Goal: Task Accomplishment & Management: Complete application form

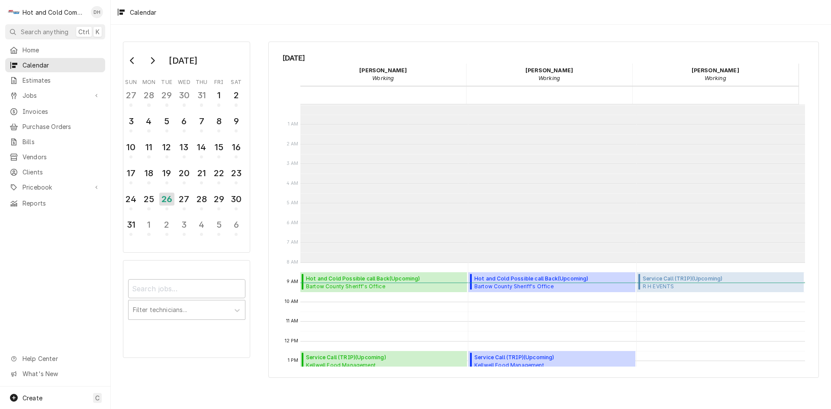
scroll to position [158, 0]
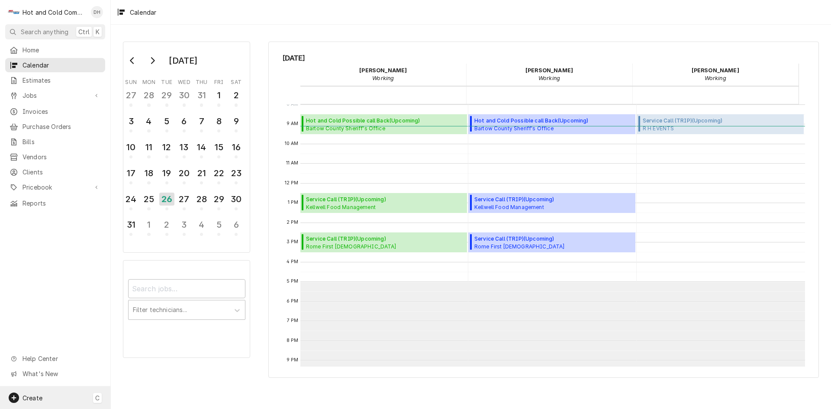
click at [38, 393] on div "Create" at bounding box center [26, 398] width 34 height 10
click at [157, 311] on div "Job" at bounding box center [162, 307] width 58 height 9
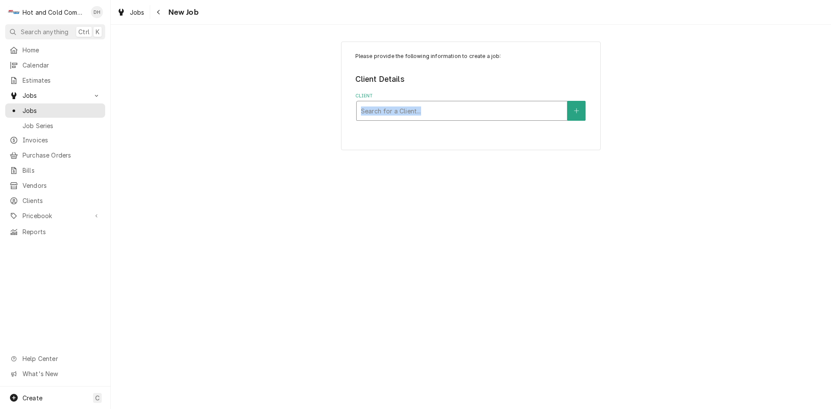
drag, startPoint x: 412, startPoint y: 99, endPoint x: 413, endPoint y: 112, distance: 13.0
click at [413, 112] on div "Client Search for a Client..." at bounding box center [471, 107] width 232 height 28
click at [481, 106] on div "Client" at bounding box center [462, 111] width 202 height 16
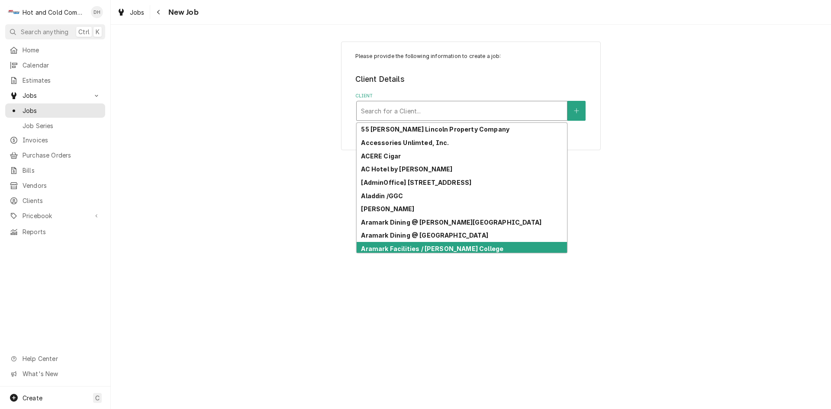
scroll to position [17, 0]
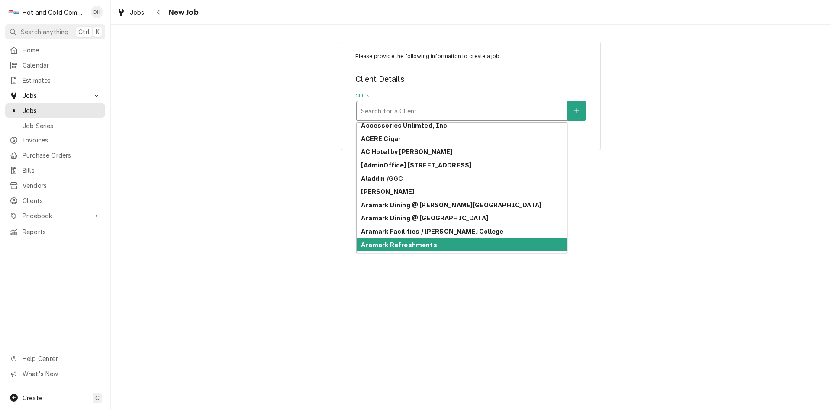
click at [541, 246] on div "Aramark Refreshments" at bounding box center [462, 244] width 210 height 13
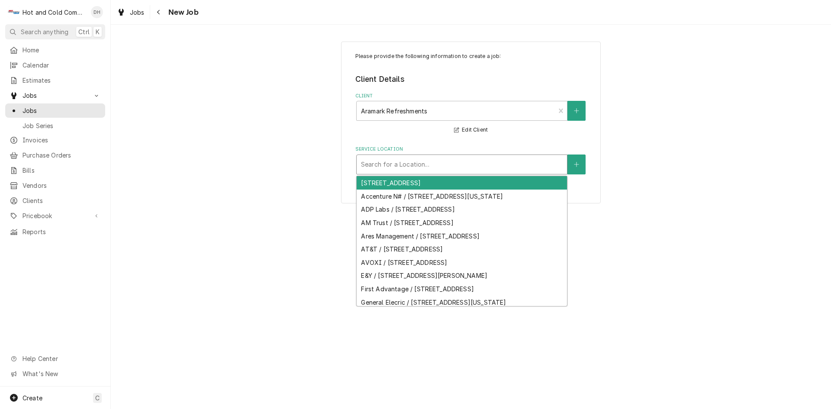
click at [458, 163] on div "Service Location" at bounding box center [462, 165] width 202 height 16
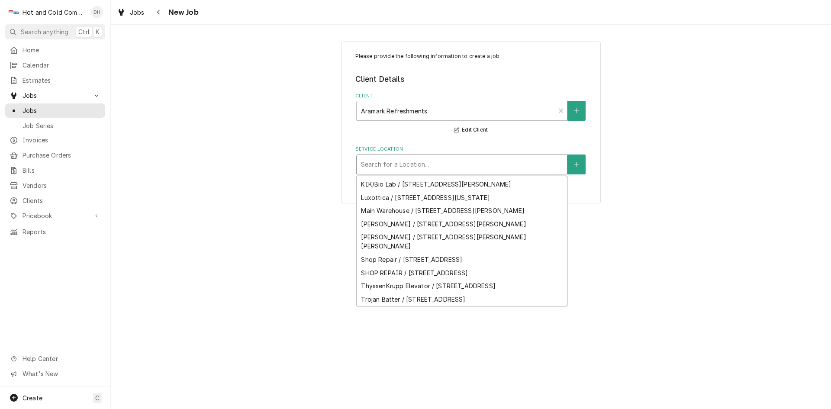
scroll to position [199, 0]
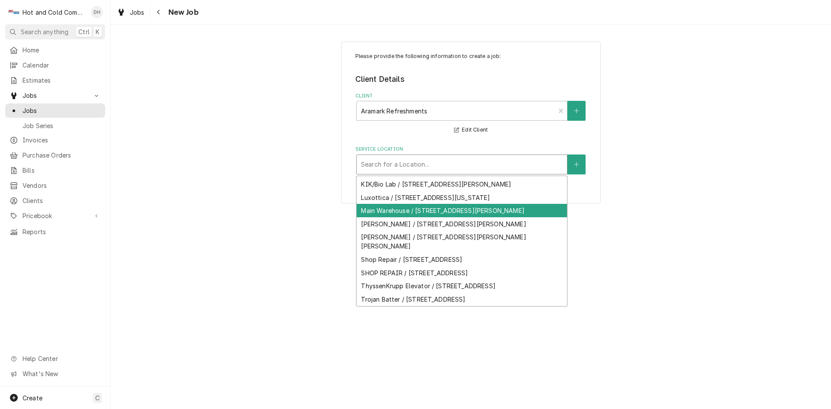
click at [523, 204] on div "Main Warehouse / [STREET_ADDRESS][PERSON_NAME]" at bounding box center [462, 210] width 210 height 13
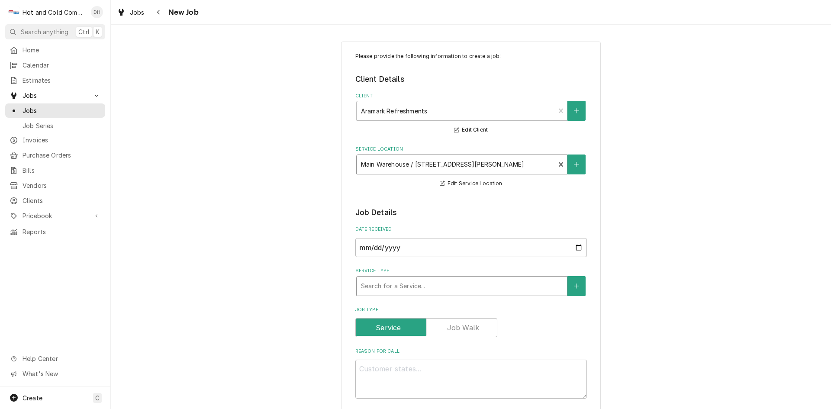
click at [518, 287] on div "Service Type" at bounding box center [462, 286] width 202 height 16
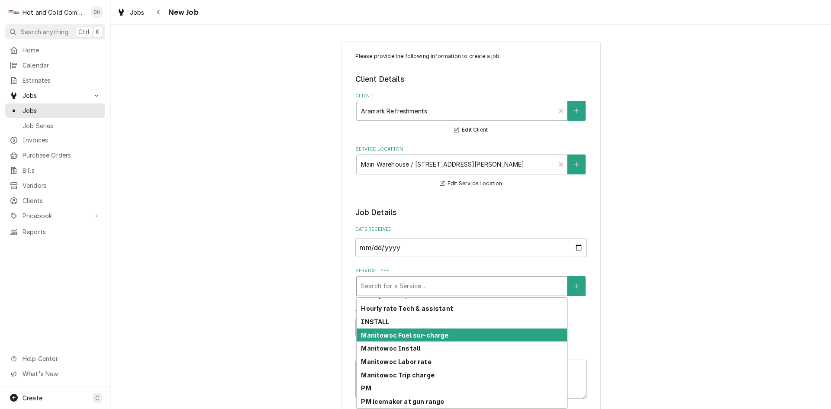
scroll to position [243, 0]
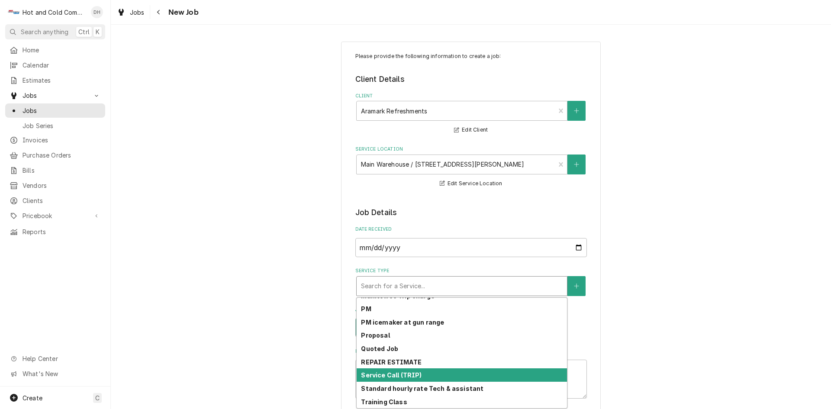
click at [427, 377] on div "Service Call (TRIP)" at bounding box center [462, 374] width 210 height 13
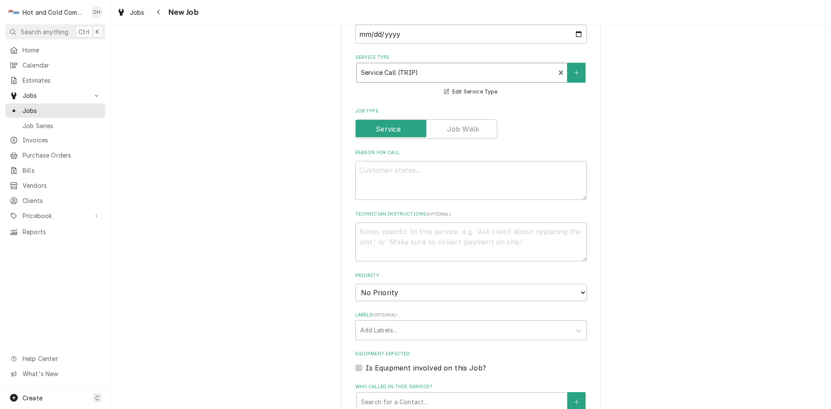
scroll to position [289, 0]
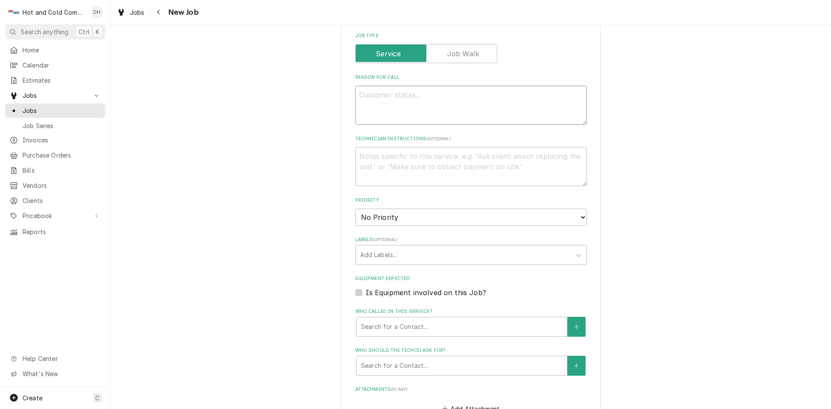
click at [387, 95] on textarea "Reason For Call" at bounding box center [471, 105] width 232 height 39
type textarea "x"
type textarea "M"
type textarea "x"
type textarea "Mi"
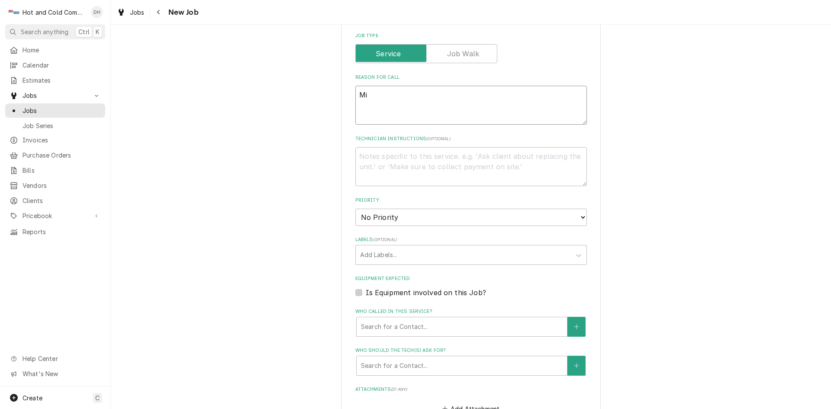
type textarea "x"
type textarea "Min"
type textarea "x"
type textarea "Minu"
type textarea "x"
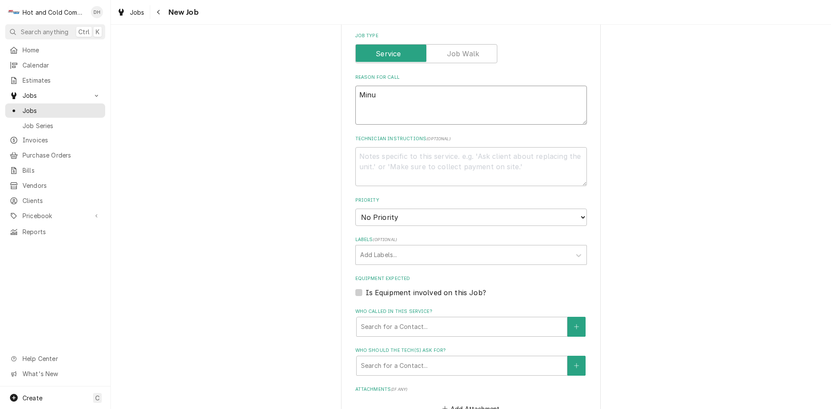
type textarea "Minus"
type textarea "x"
type textarea "Minus"
type textarea "x"
type textarea "Minus 4"
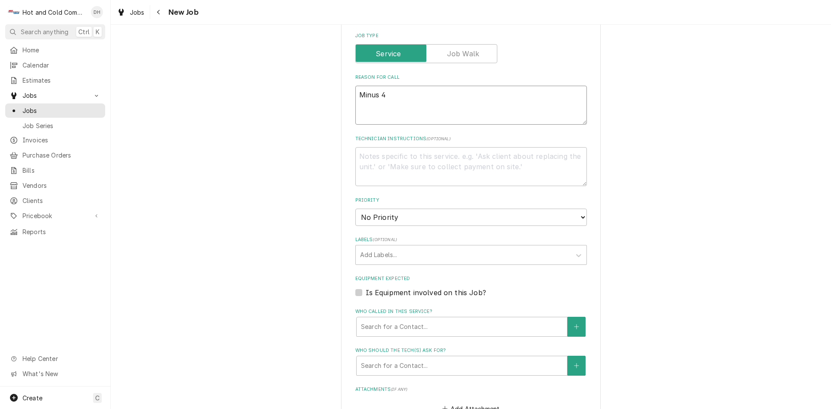
type textarea "x"
type textarea "Minus 40"
type textarea "x"
type textarea "Minus 40"
type textarea "x"
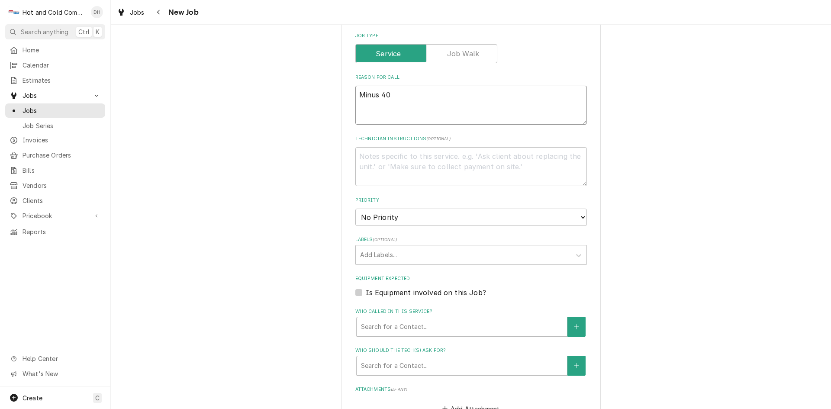
type textarea "Minus 40 c"
type textarea "x"
type textarea "Minus 40 co"
type textarea "x"
type textarea "Minus 40 coo"
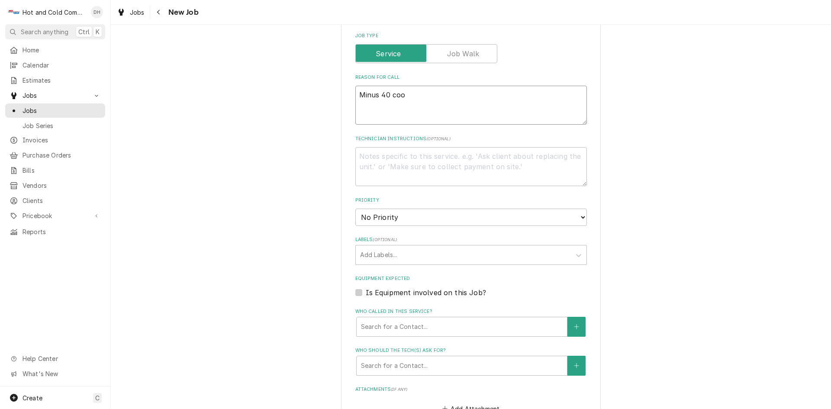
type textarea "x"
type textarea "Minus 40 cool"
type textarea "x"
type textarea "Minus 40 coole"
type textarea "x"
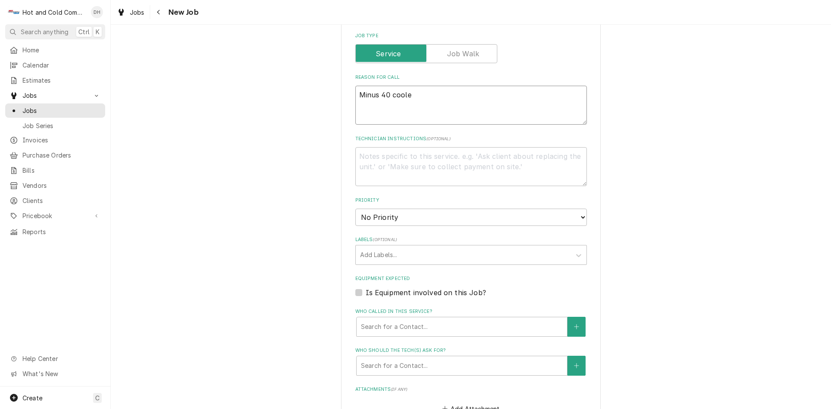
type textarea "Minus 40 cooler"
type textarea "x"
type textarea "Minus 40 cooler"
type textarea "x"
type textarea "Minus 40 cooler a"
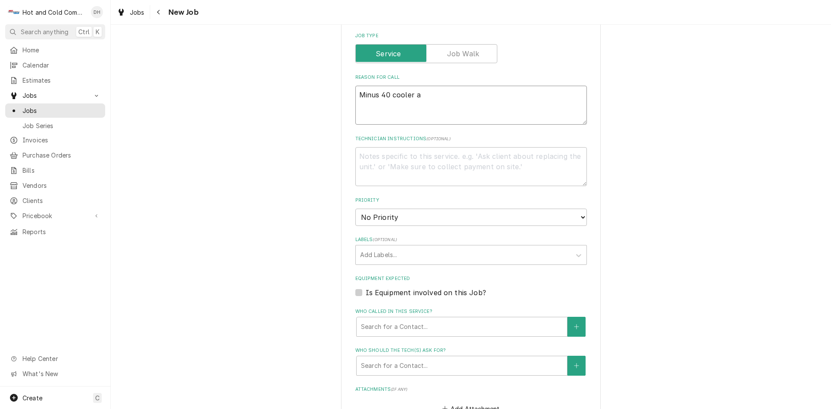
type textarea "x"
type textarea "Minus 40 cooler at"
type textarea "x"
type textarea "Minus 40 cooler at"
type textarea "x"
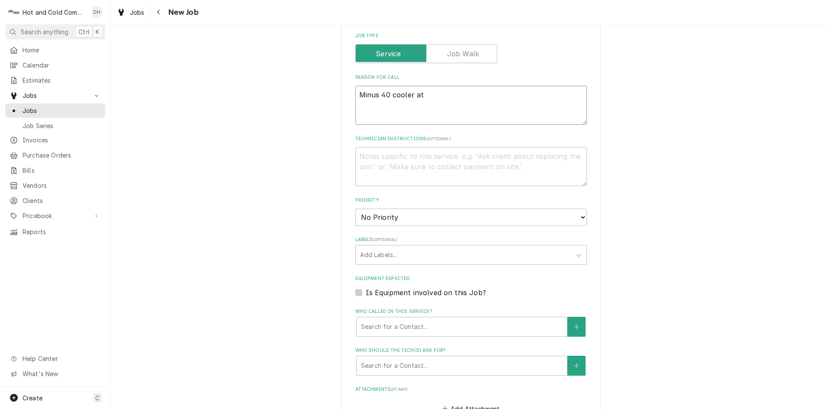
type textarea "Minus 40 cooler at o"
type textarea "x"
type textarea "Minus 40 cooler at of"
type textarea "x"
type textarea "Minus 40 cooler at off"
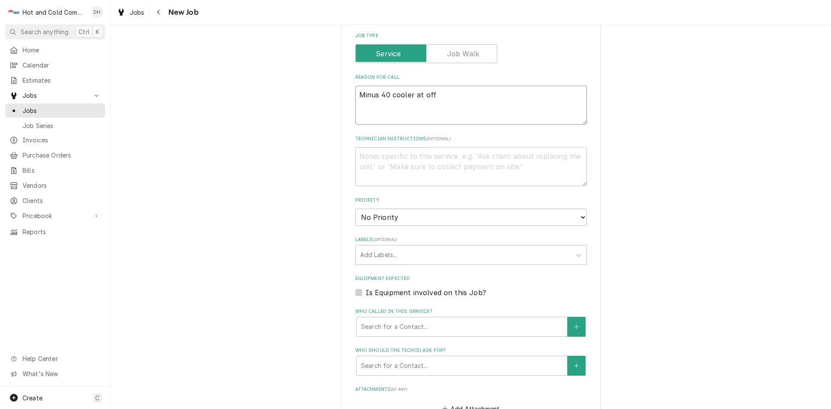
type textarea "x"
type textarea "Minus 40 cooler at offi"
type textarea "x"
type textarea "Minus 40 cooler at offic"
type textarea "x"
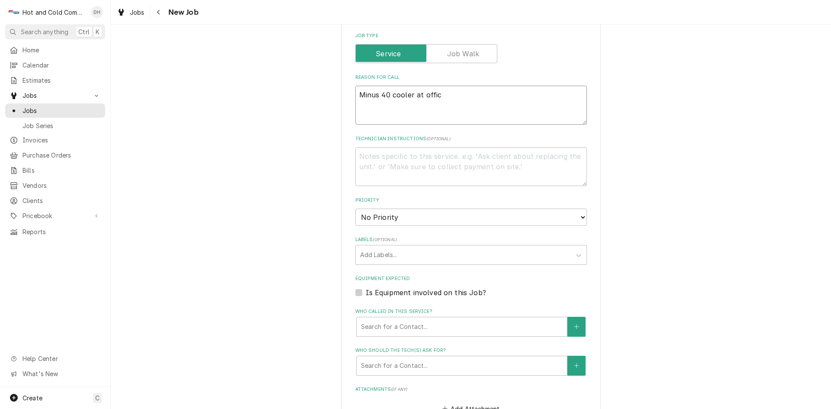
type textarea "Minus 40 cooler at office"
type textarea "x"
type textarea "Minus 40 cooler at office"
type textarea "x"
type textarea "Minus 40 cooler at office w"
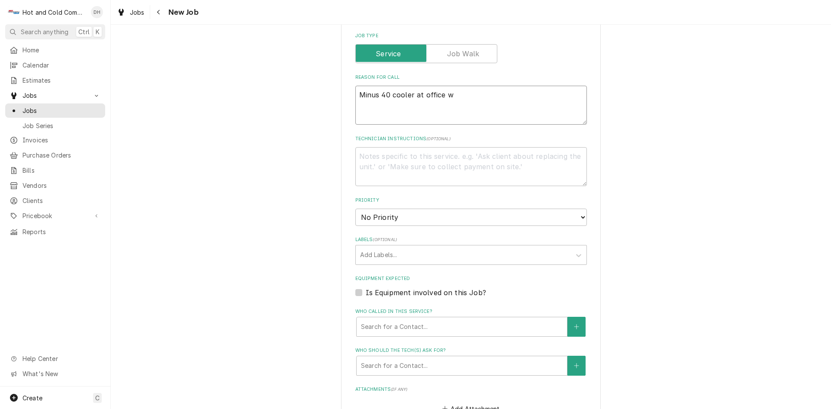
type textarea "x"
type textarea "Minus 40 cooler at office wa"
type textarea "x"
type textarea "Minus 40 cooler at office wan"
type textarea "x"
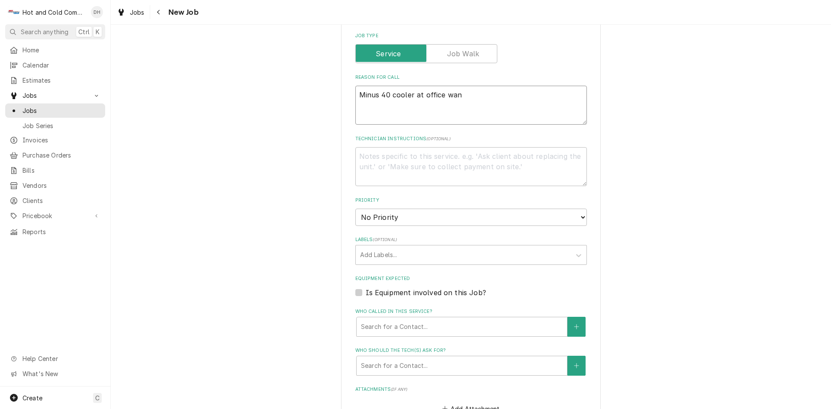
type textarea "Minus 40 cooler at office want"
type textarea "x"
type textarea "Minus 40 cooler at office want"
type textarea "x"
type textarea "Minus 40 cooler at office want c"
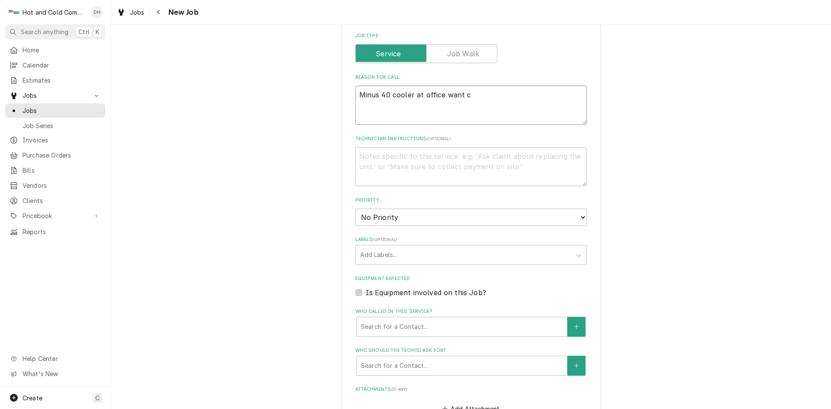
type textarea "x"
type textarea "Minus 40 cooler at office want co"
type textarea "x"
type textarea "Minus 40 cooler at office want coo"
type textarea "x"
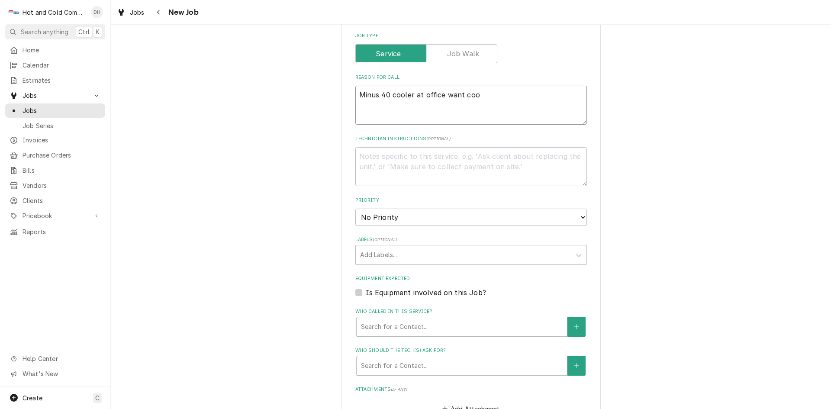
type textarea "Minus 40 cooler at office want cool"
type textarea "x"
type textarea "Minus 40 cooler at office want cool"
type textarea "x"
type textarea "Minus 40 cooler at office want cool b"
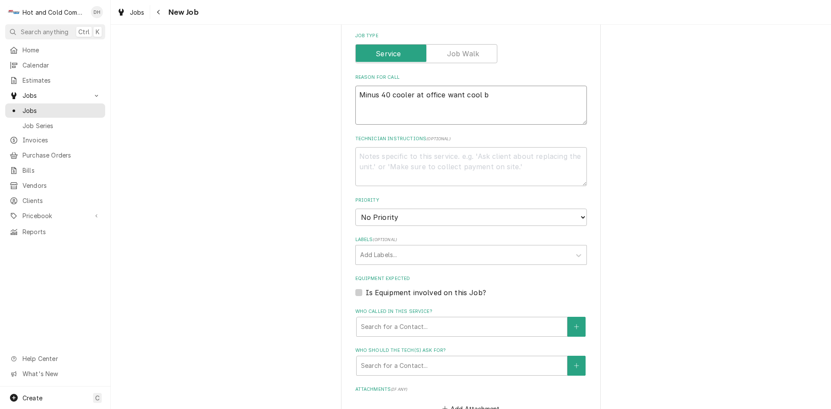
type textarea "x"
type textarea "Minus 40 cooler at office want cool be"
type textarea "x"
type textarea "Minus 40 cooler at office want cool bel"
type textarea "x"
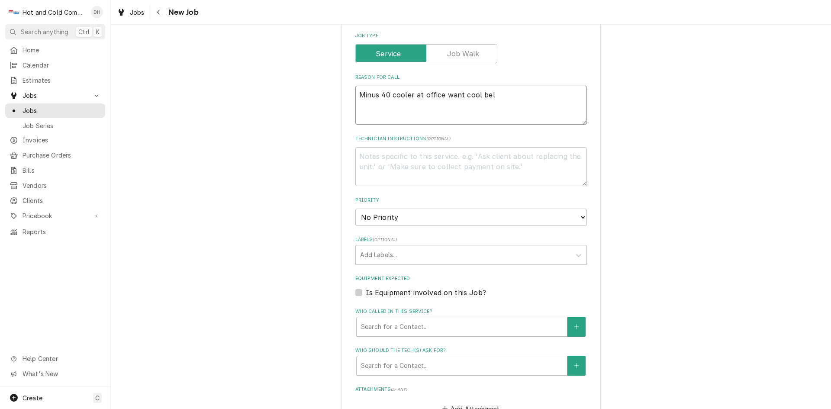
type textarea "Minus 40 cooler at office want cool belo"
type textarea "x"
type textarea "Minus 40 cooler at office want cool below"
type textarea "x"
type textarea "Minus 40 cooler at office want cool below"
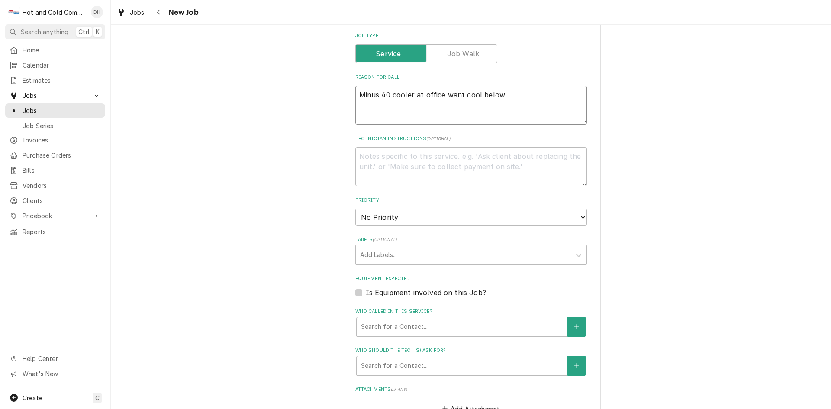
type textarea "x"
type textarea "Minus 40 cooler at office want cool below 6"
type textarea "x"
type textarea "Minus 40 cooler at office want cool below 60"
type textarea "x"
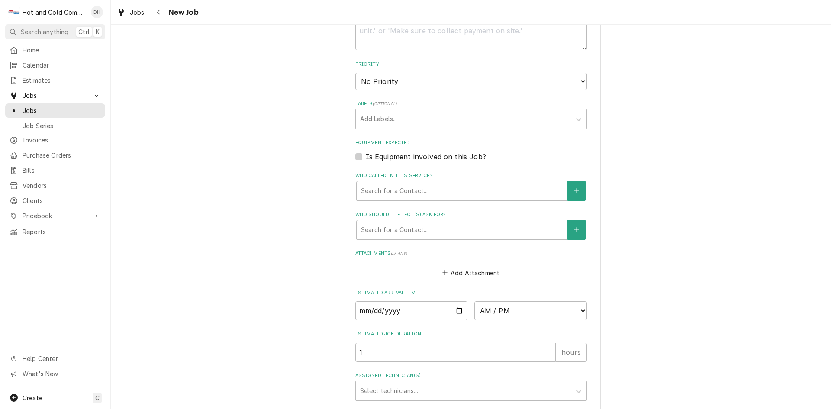
scroll to position [433, 0]
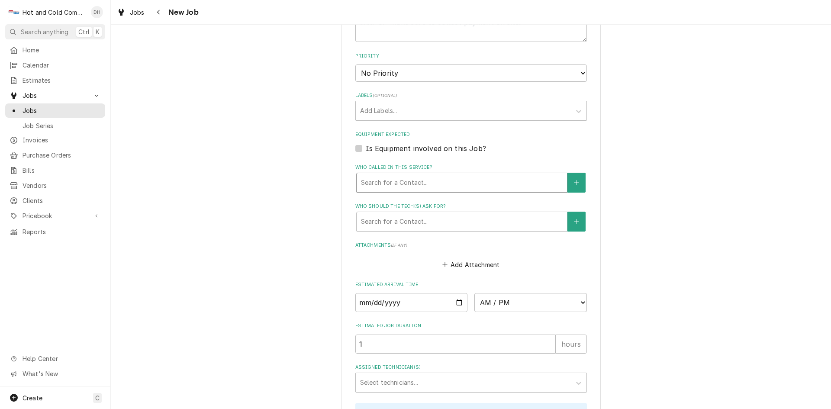
type textarea "Minus 40 cooler at office want cool below 60"
click at [409, 184] on div "Who called in this service?" at bounding box center [462, 183] width 202 height 16
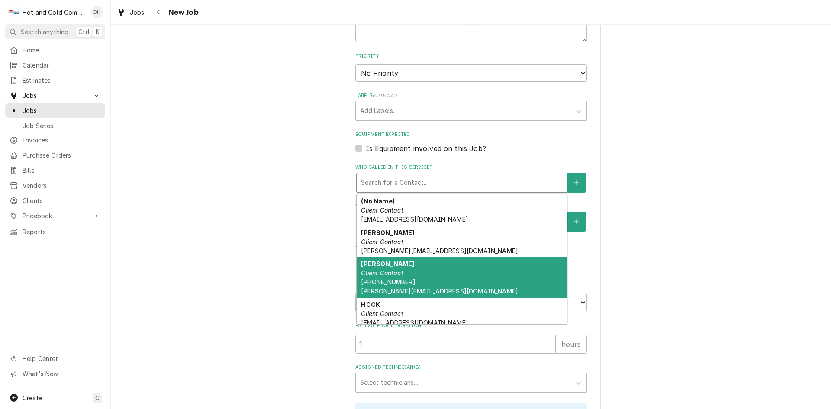
scroll to position [117, 0]
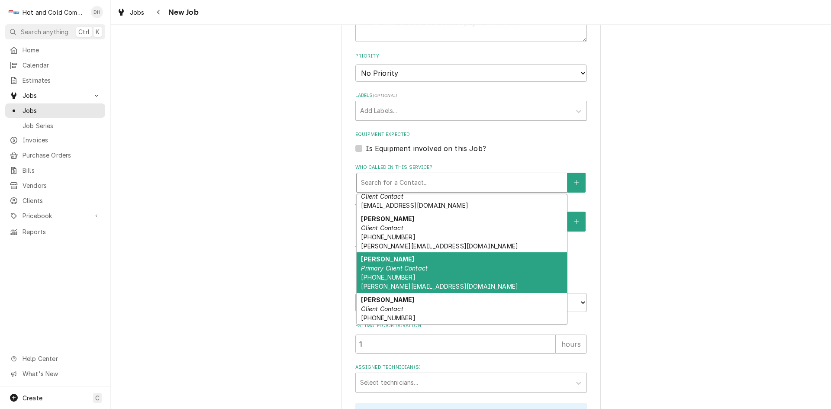
click at [416, 283] on span "[PHONE_NUMBER] [PERSON_NAME][EMAIL_ADDRESS][DOMAIN_NAME]" at bounding box center [439, 282] width 157 height 16
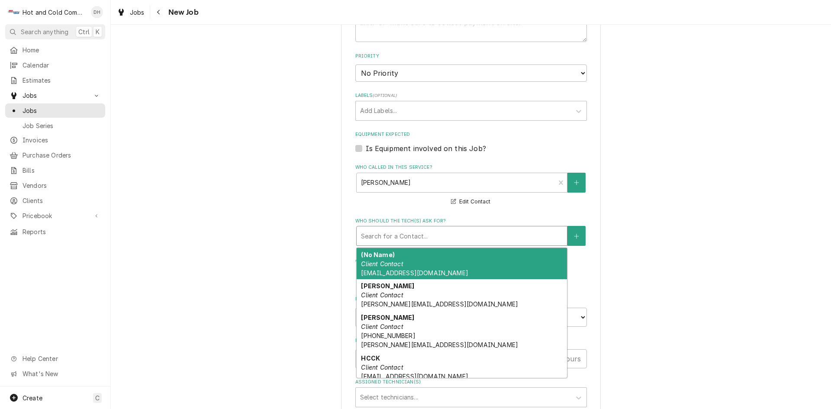
click at [443, 233] on div "Who should the tech(s) ask for?" at bounding box center [462, 236] width 202 height 16
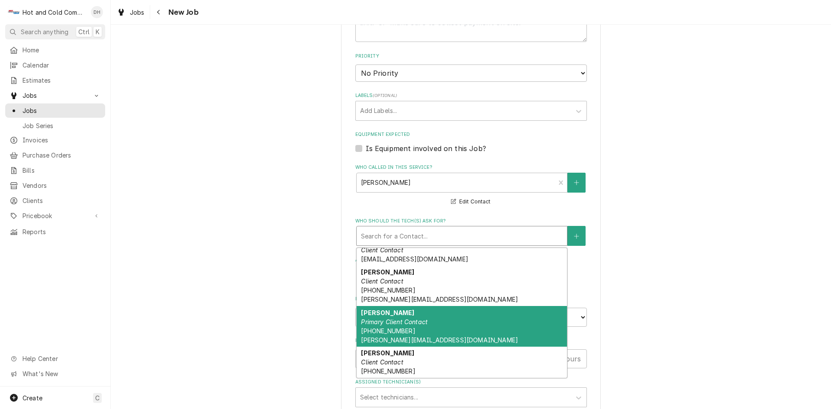
drag, startPoint x: 403, startPoint y: 319, endPoint x: 408, endPoint y: 316, distance: 6.6
click at [403, 319] on em "Primary Client Contact" at bounding box center [394, 321] width 67 height 7
type textarea "x"
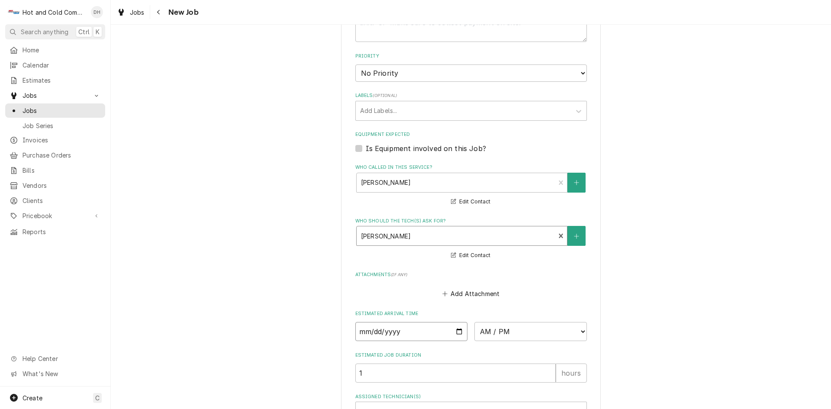
click at [426, 333] on input "Date" at bounding box center [411, 331] width 113 height 19
click at [457, 329] on input "Date" at bounding box center [411, 331] width 113 height 19
type input "[DATE]"
type textarea "x"
click at [580, 330] on select "AM / PM 6:00 AM 6:15 AM 6:30 AM 6:45 AM 7:00 AM 7:15 AM 7:30 AM 7:45 AM 8:00 AM…" at bounding box center [530, 331] width 113 height 19
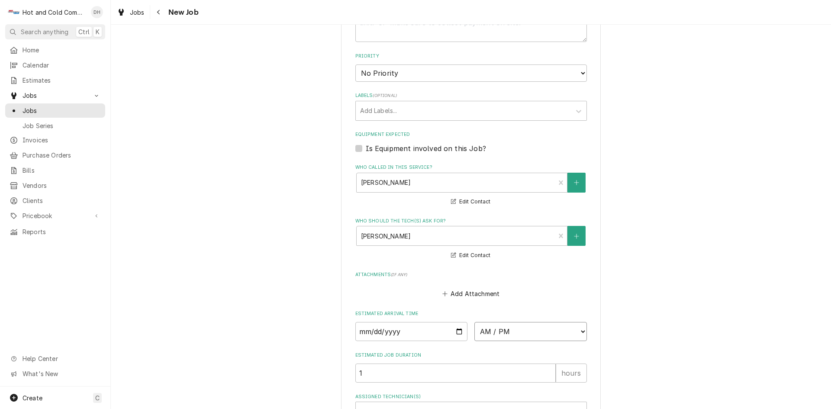
select select "11:30:00"
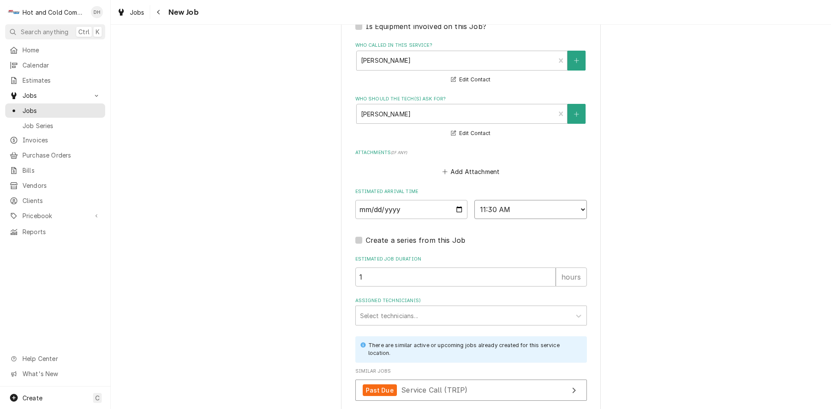
scroll to position [626, 0]
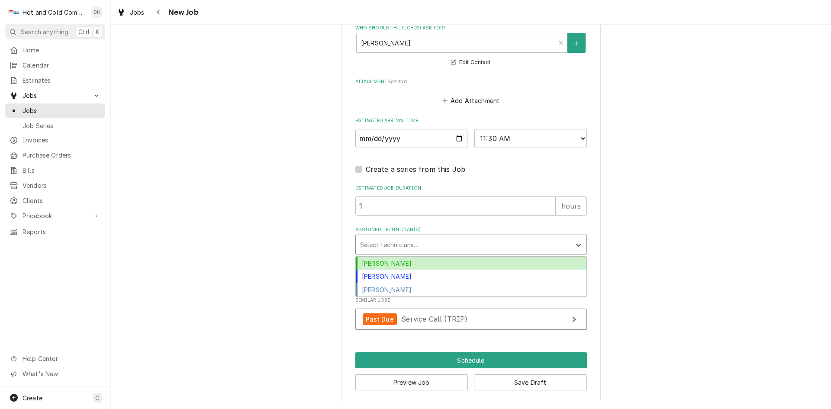
click at [390, 245] on div "Assigned Technician(s)" at bounding box center [463, 245] width 207 height 16
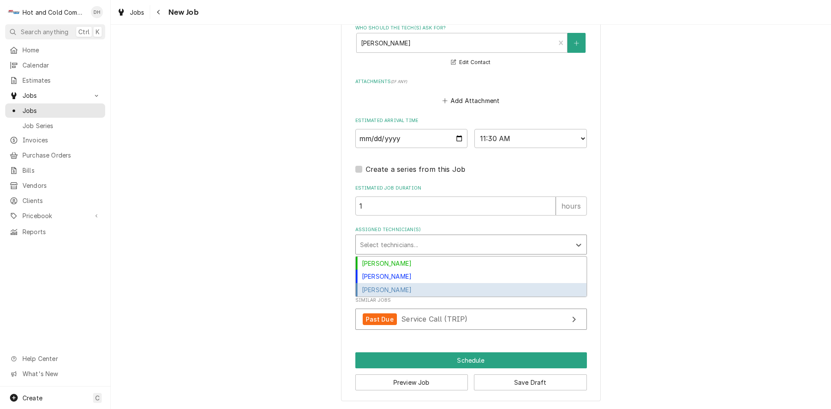
click at [397, 290] on div "[PERSON_NAME]" at bounding box center [471, 289] width 231 height 13
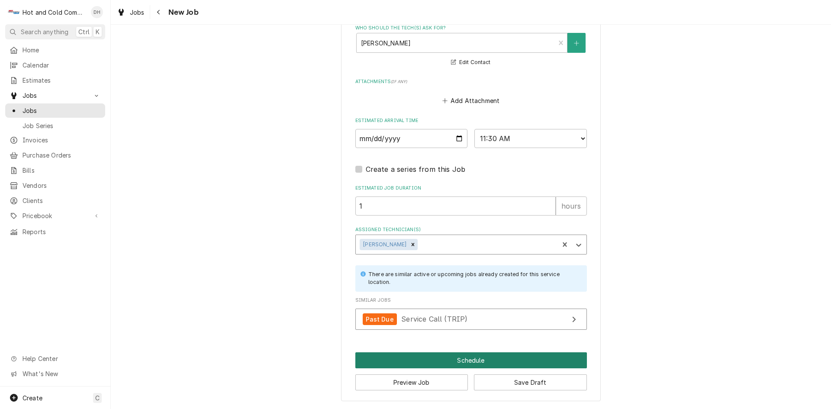
click at [473, 360] on button "Schedule" at bounding box center [471, 360] width 232 height 16
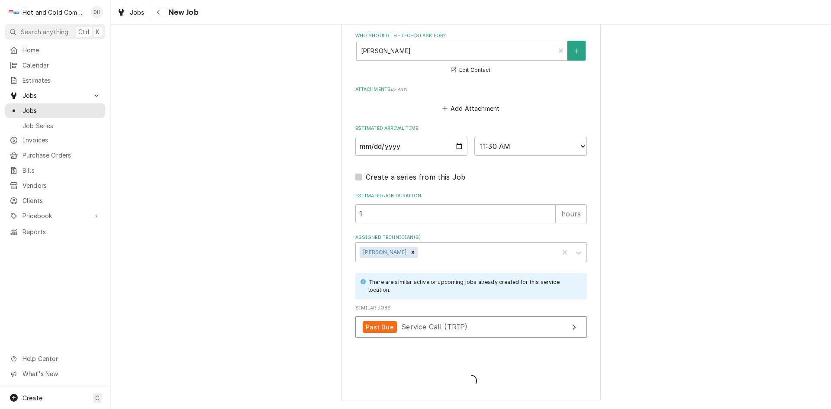
scroll to position [618, 0]
type textarea "x"
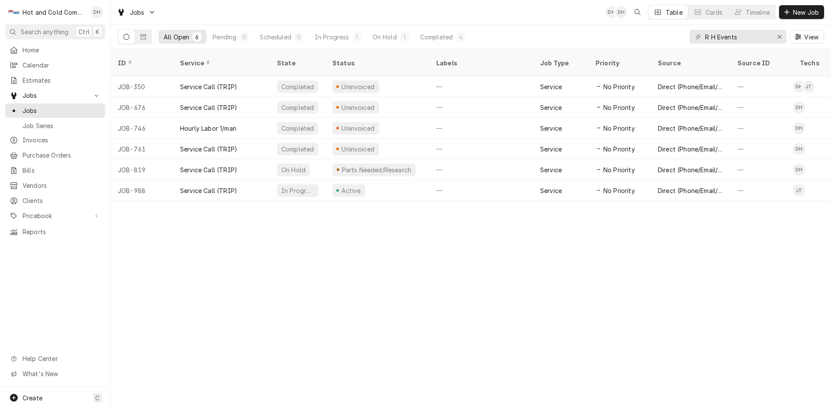
drag, startPoint x: 30, startPoint y: 65, endPoint x: 38, endPoint y: 70, distance: 9.4
click at [30, 65] on span "Calendar" at bounding box center [62, 65] width 78 height 9
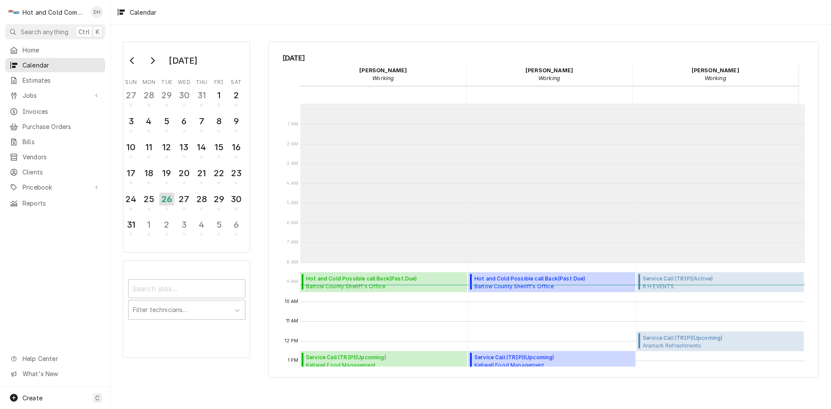
scroll to position [158, 0]
